Goal: Find specific page/section: Find specific page/section

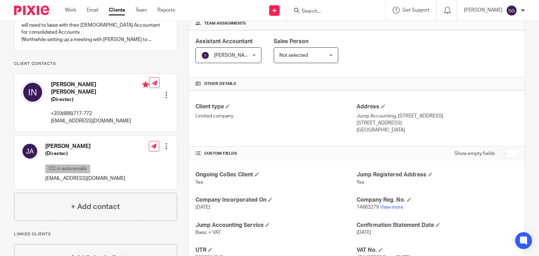
scroll to position [214, 0]
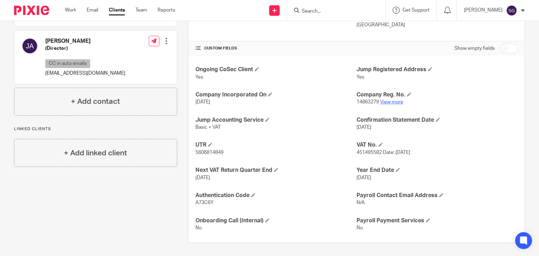
click at [386, 100] on link "View more" at bounding box center [391, 102] width 23 height 5
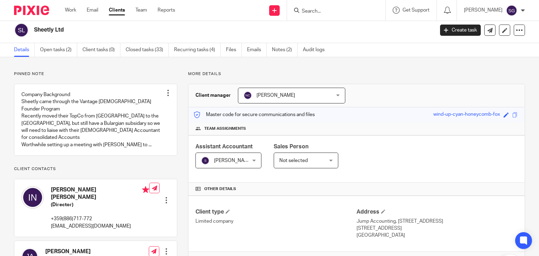
scroll to position [0, 0]
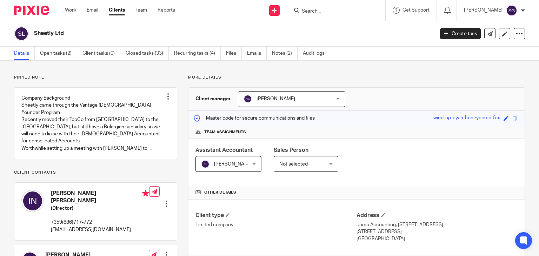
click at [120, 11] on link "Clients" at bounding box center [117, 10] width 16 height 7
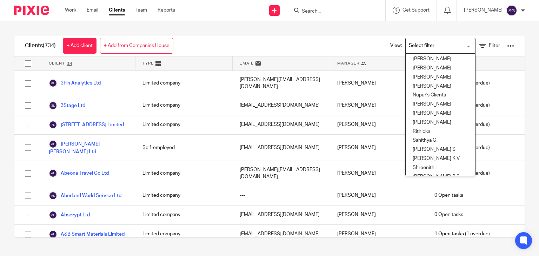
scroll to position [210, 0]
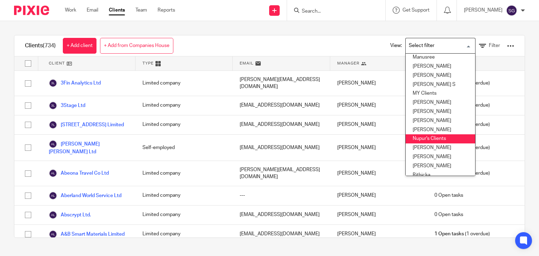
click at [414, 141] on li "Nupur's Clients" at bounding box center [439, 138] width 69 height 9
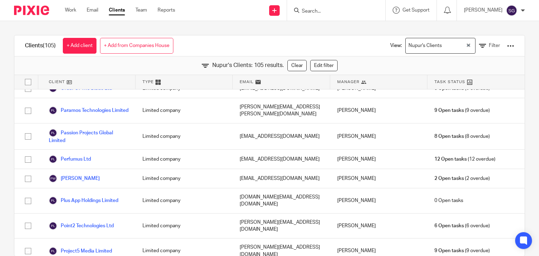
scroll to position [1473, 0]
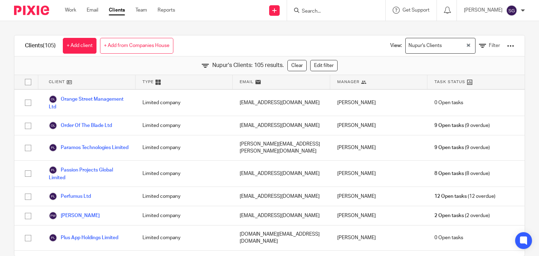
drag, startPoint x: 85, startPoint y: 171, endPoint x: 86, endPoint y: 174, distance: 3.8
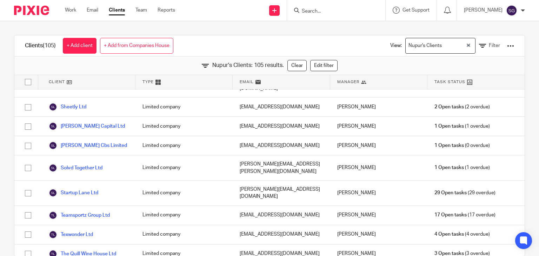
scroll to position [14, 0]
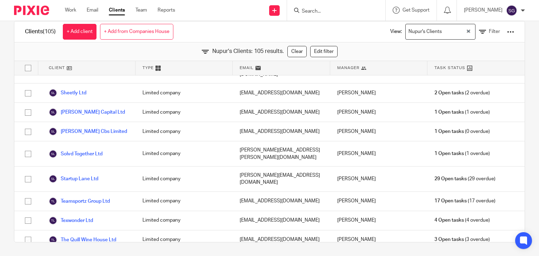
click at [316, 10] on input "Search" at bounding box center [332, 11] width 63 height 6
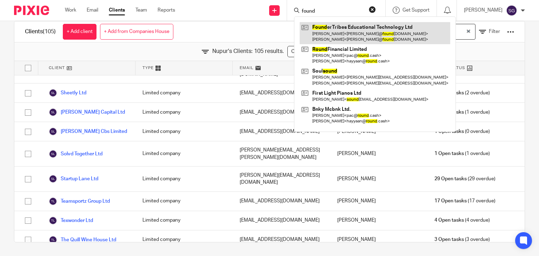
type input "found"
click at [347, 35] on link at bounding box center [375, 33] width 150 height 22
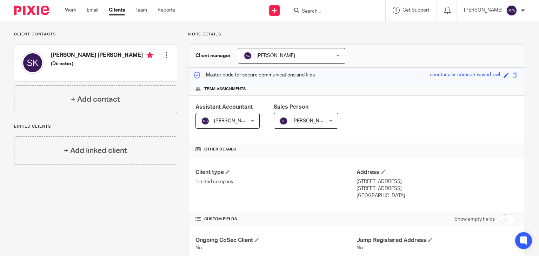
scroll to position [35, 0]
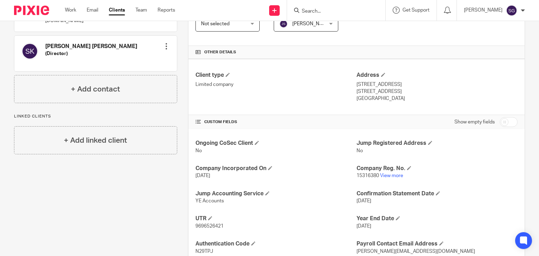
scroll to position [175, 0]
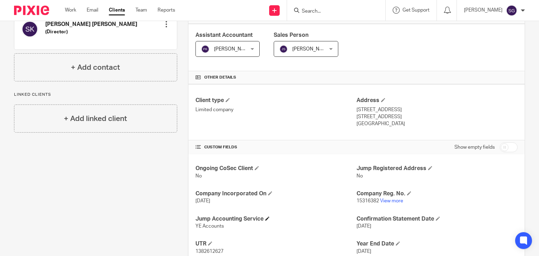
scroll to position [189, 0]
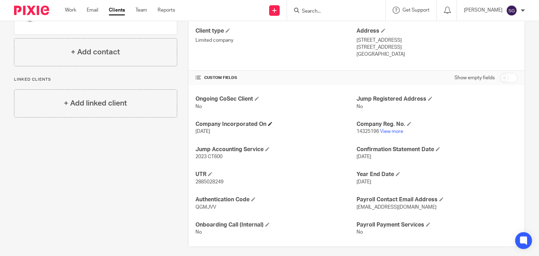
scroll to position [189, 0]
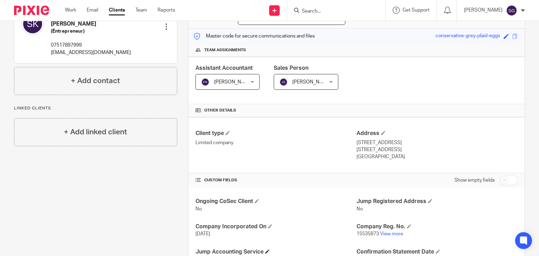
scroll to position [163, 0]
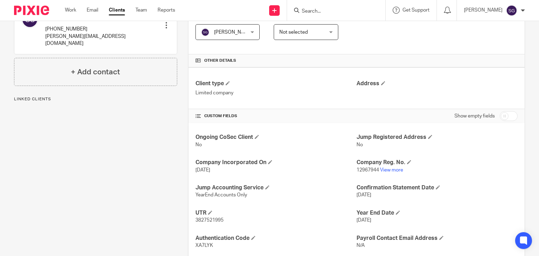
scroll to position [133, 0]
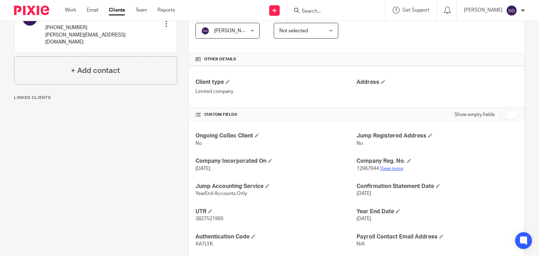
click at [397, 168] on link "View more" at bounding box center [391, 168] width 23 height 5
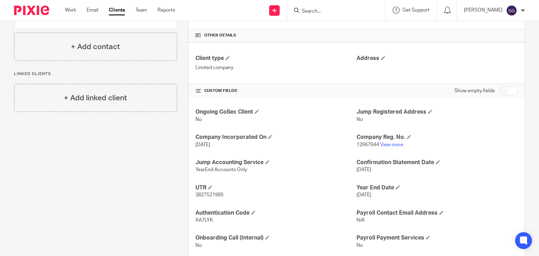
scroll to position [174, 0]
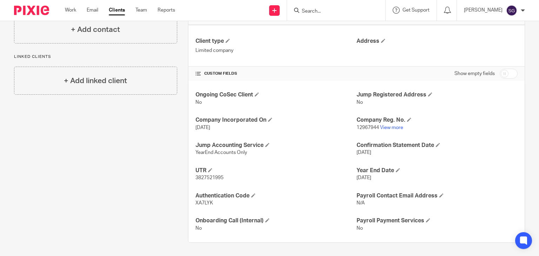
click at [319, 12] on input "Search" at bounding box center [332, 11] width 63 height 6
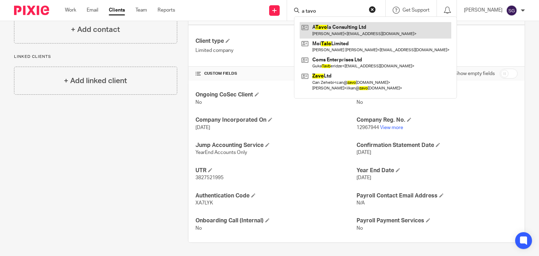
type input "a tavo"
click at [331, 35] on link at bounding box center [376, 30] width 152 height 16
